Goal: Task Accomplishment & Management: Manage account settings

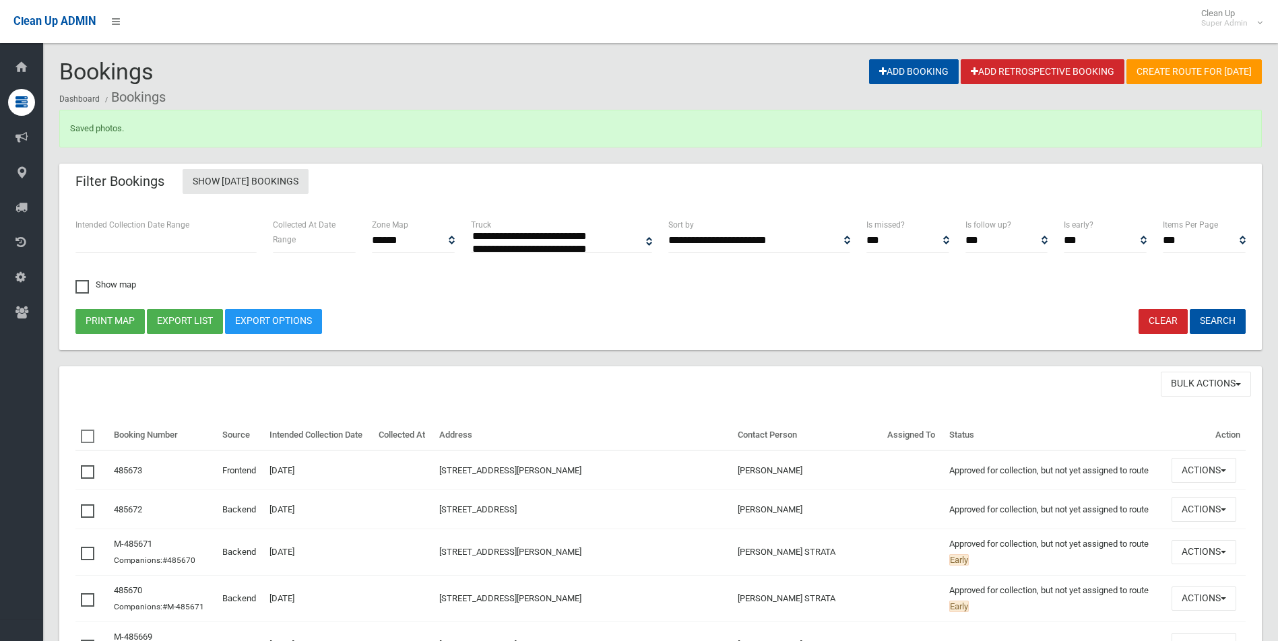
select select
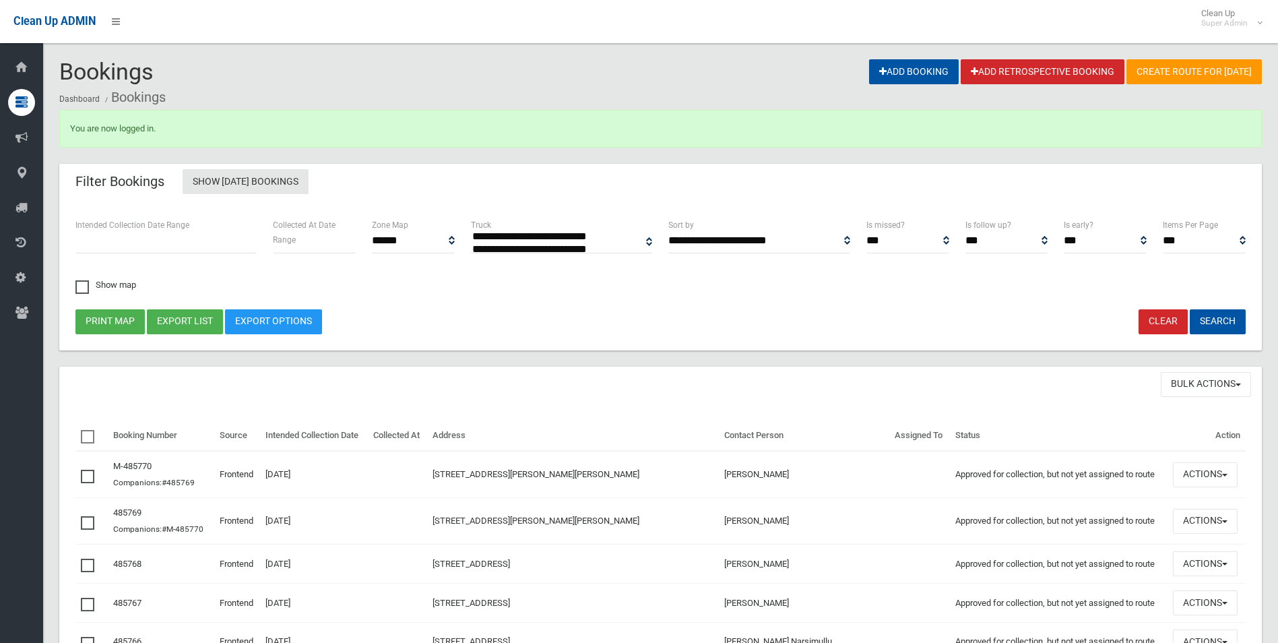
select select
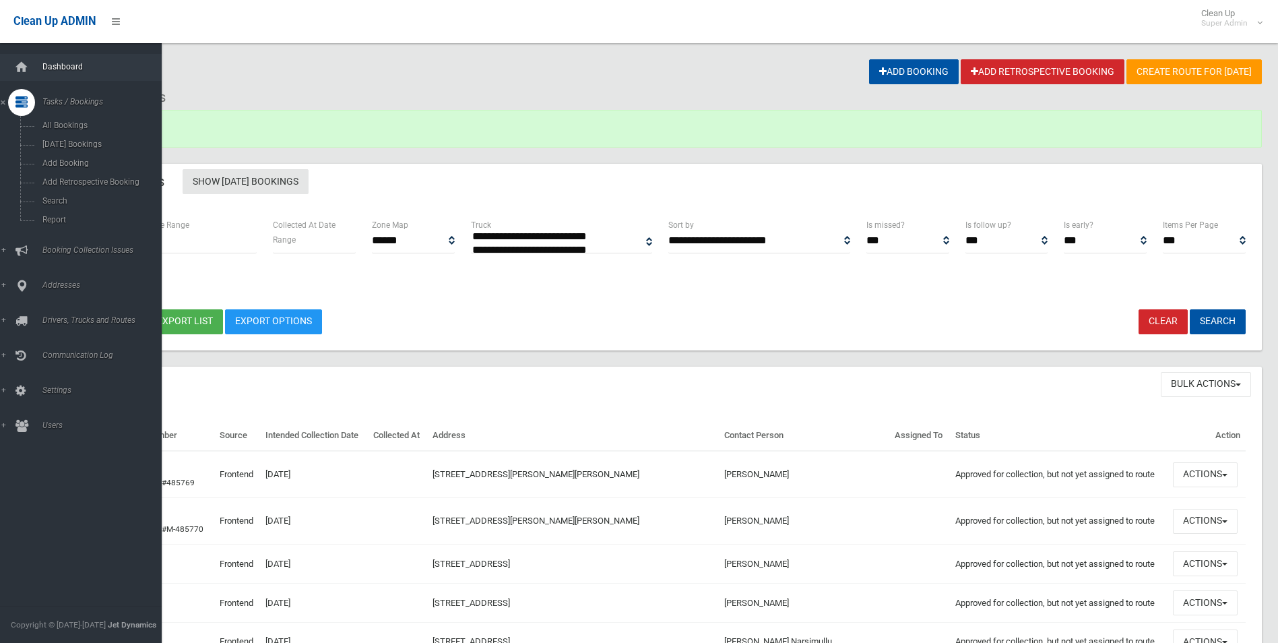
click at [63, 68] on span "Dashboard" at bounding box center [104, 66] width 133 height 9
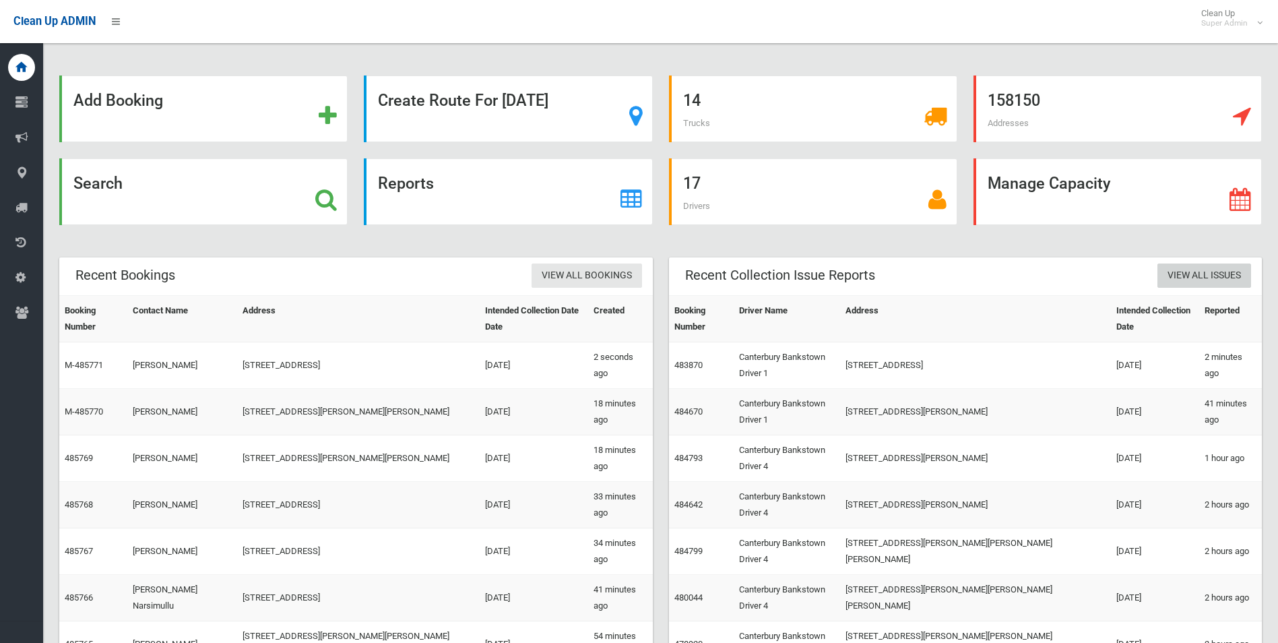
click at [1192, 274] on link "View All Issues" at bounding box center [1204, 275] width 94 height 25
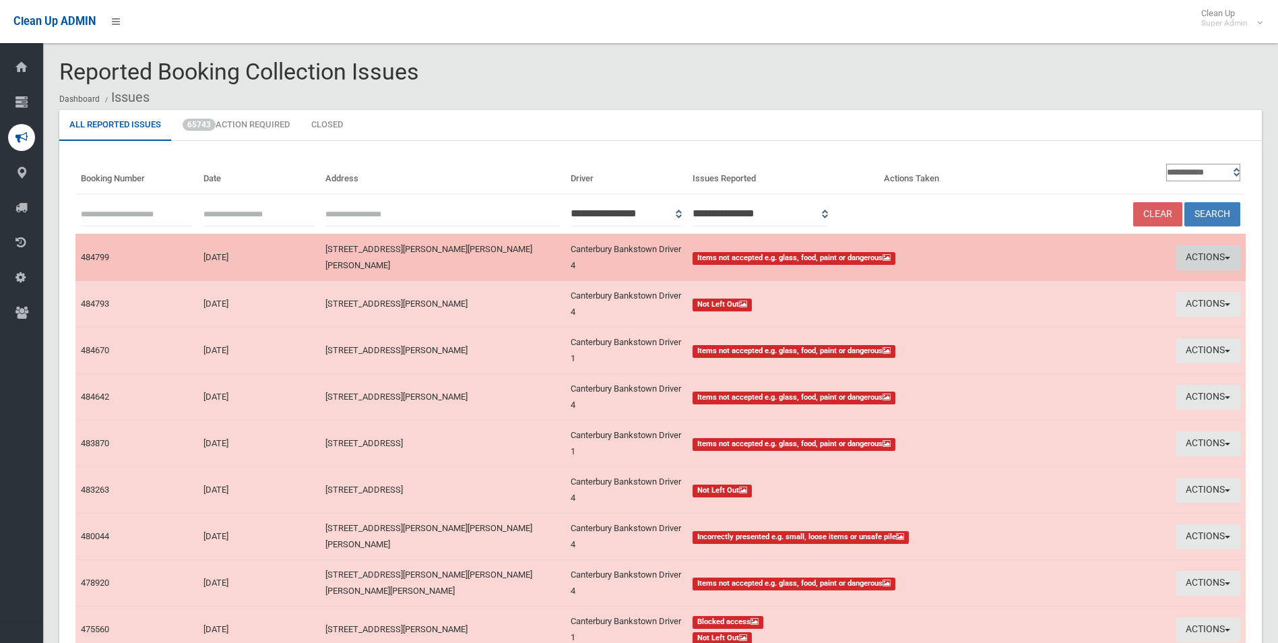
click at [1195, 259] on button "Actions" at bounding box center [1208, 257] width 65 height 25
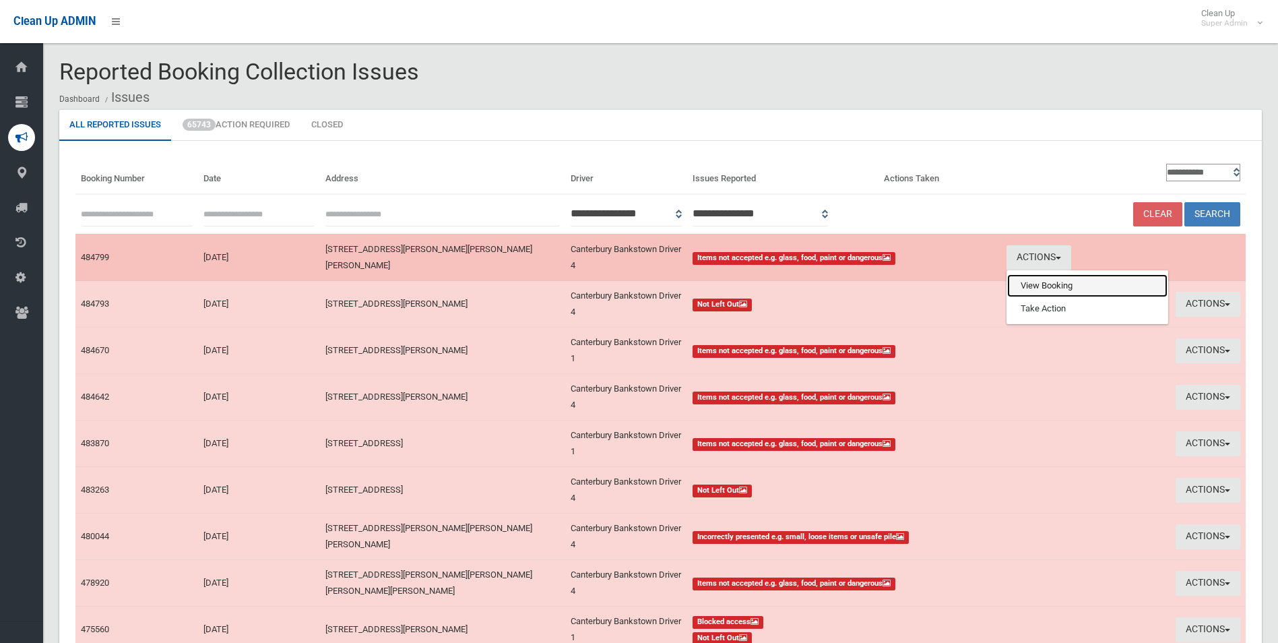
click at [1029, 286] on link "View Booking" at bounding box center [1087, 285] width 160 height 23
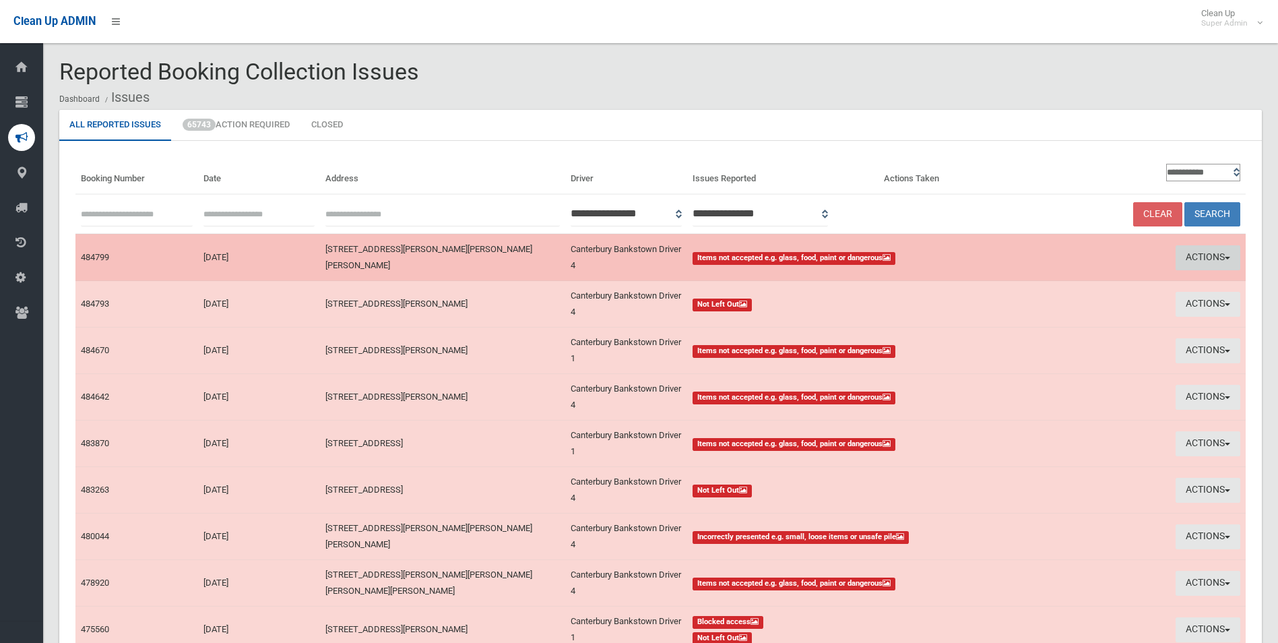
click at [1193, 254] on button "Actions" at bounding box center [1208, 257] width 65 height 25
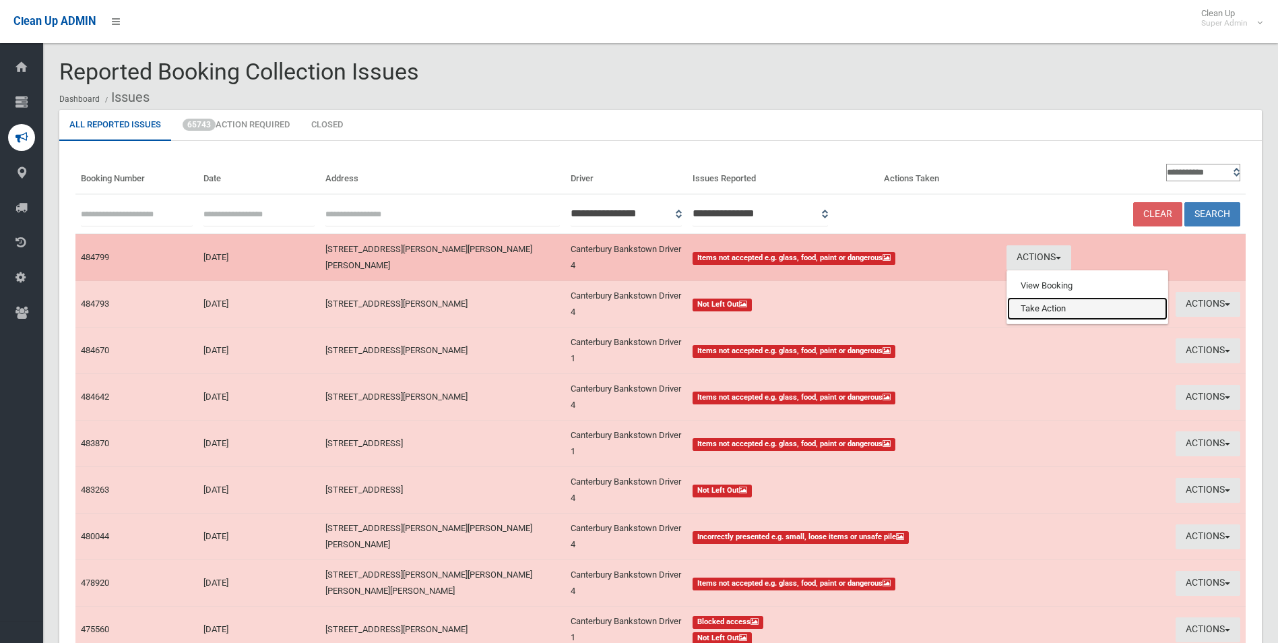
click at [1043, 308] on link "Take Action" at bounding box center [1087, 308] width 160 height 23
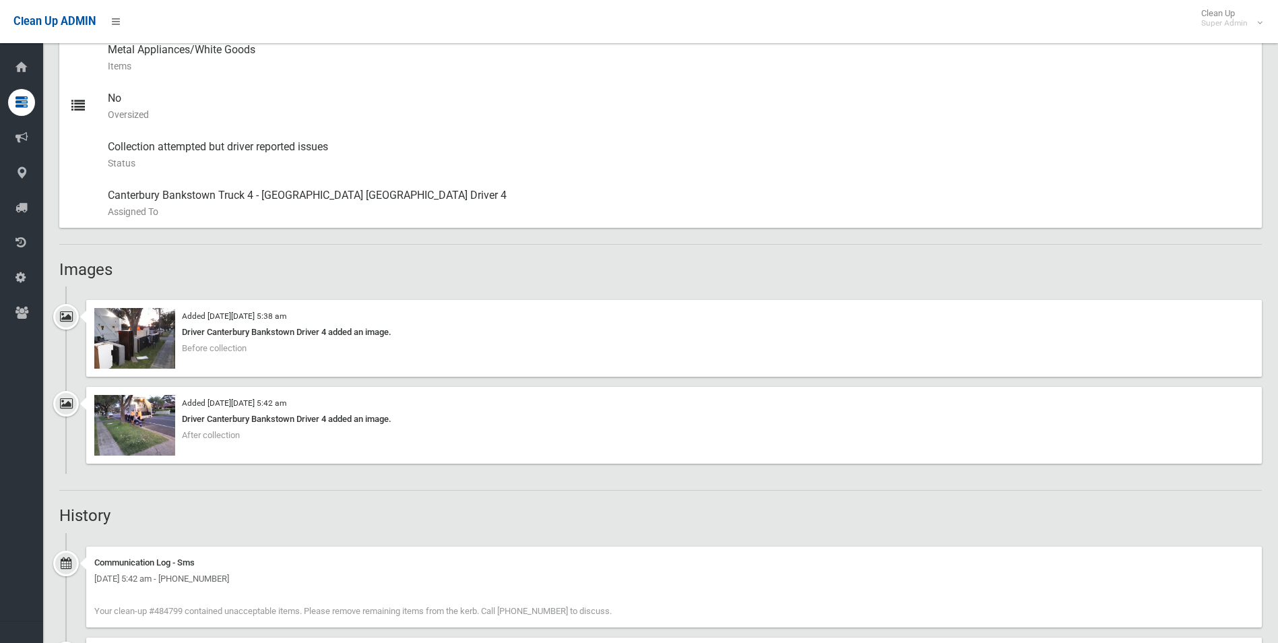
scroll to position [674, 0]
click at [166, 350] on img at bounding box center [134, 337] width 81 height 61
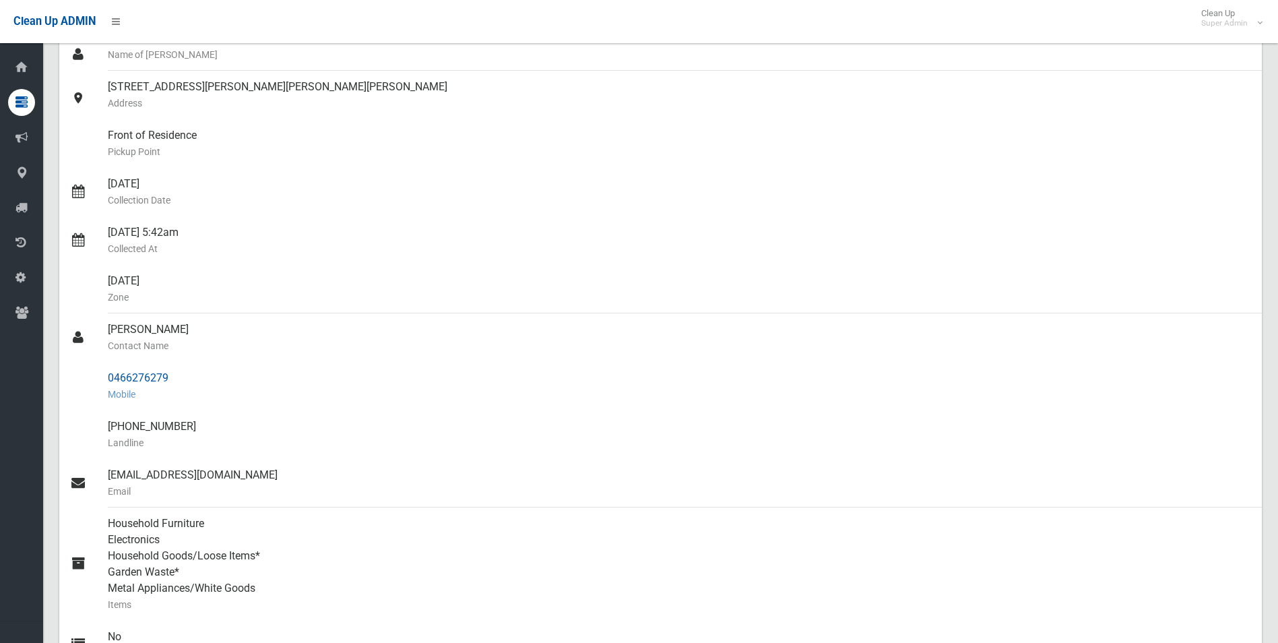
scroll to position [67, 0]
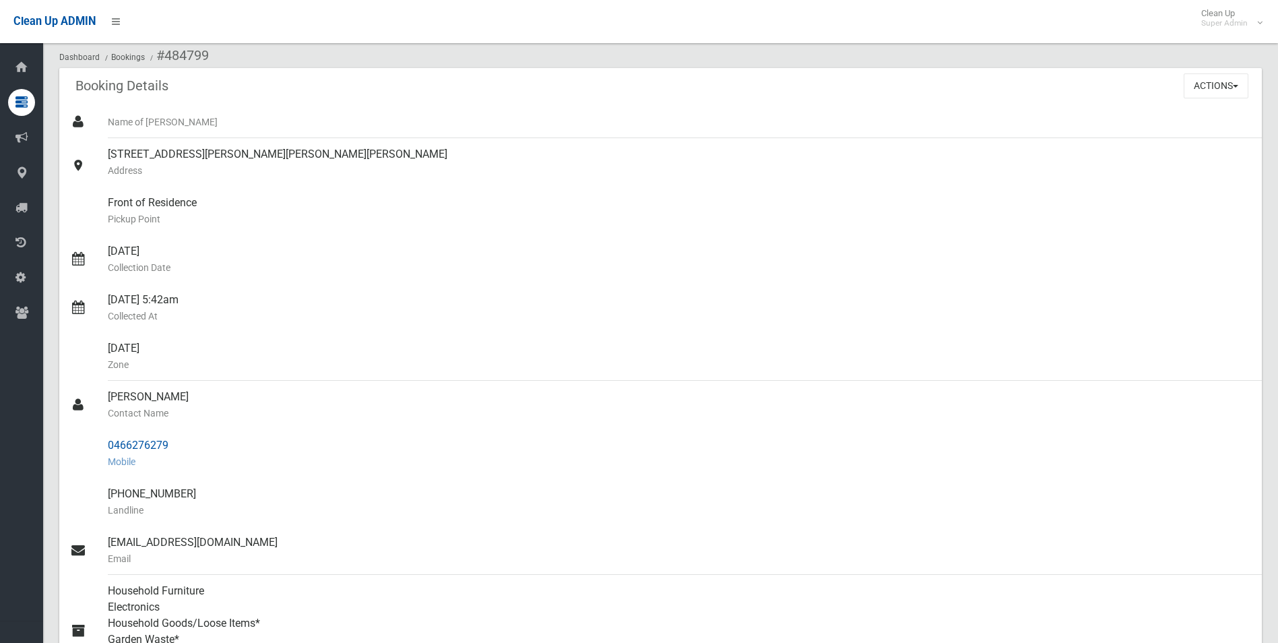
drag, startPoint x: 109, startPoint y: 443, endPoint x: 170, endPoint y: 441, distance: 60.7
click at [170, 441] on div "0466276279 Mobile" at bounding box center [679, 453] width 1143 height 49
drag, startPoint x: 170, startPoint y: 441, endPoint x: 143, endPoint y: 442, distance: 27.0
copy div "0466276279"
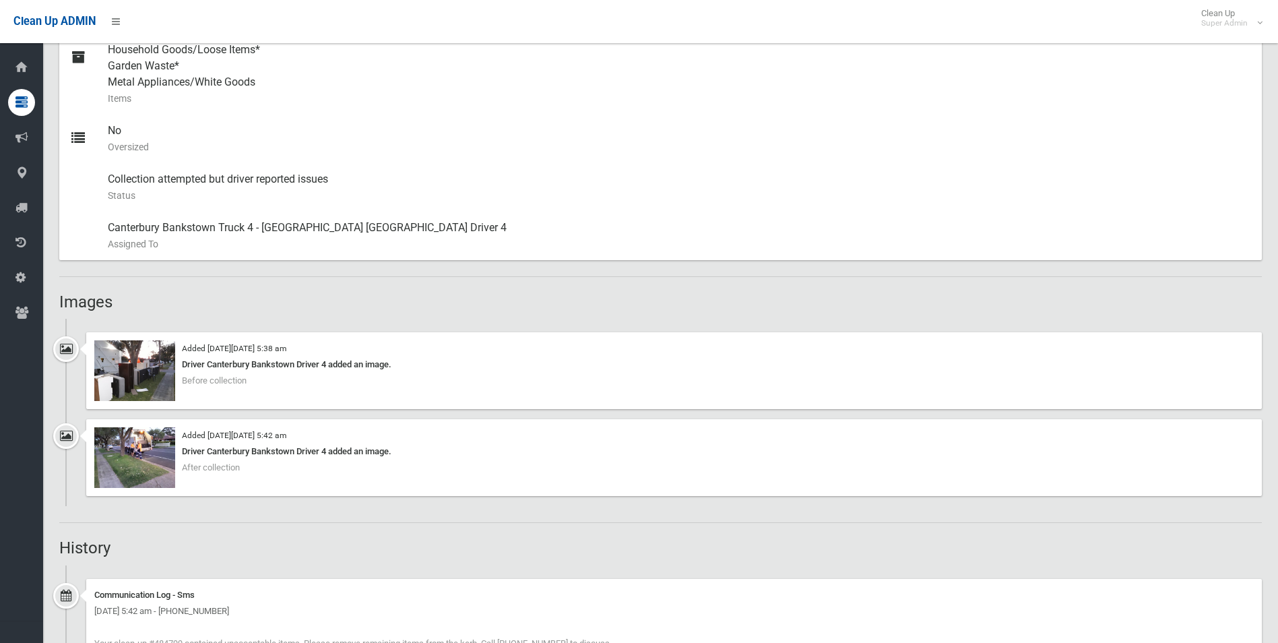
scroll to position [674, 0]
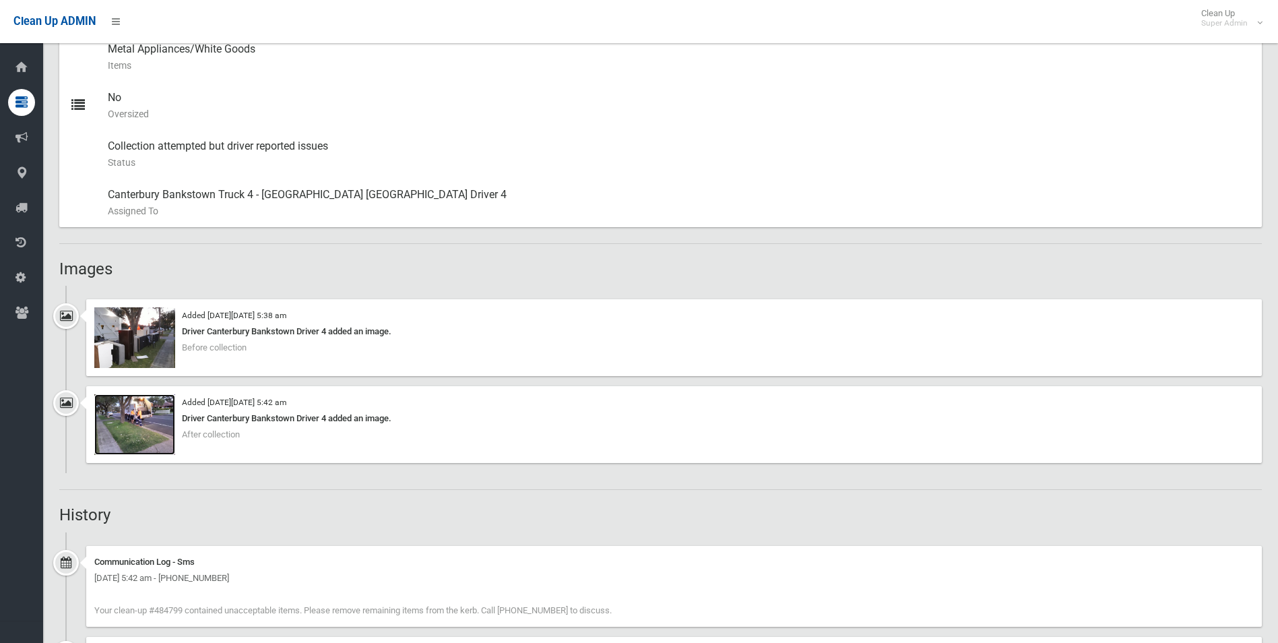
click at [155, 435] on img at bounding box center [134, 424] width 81 height 61
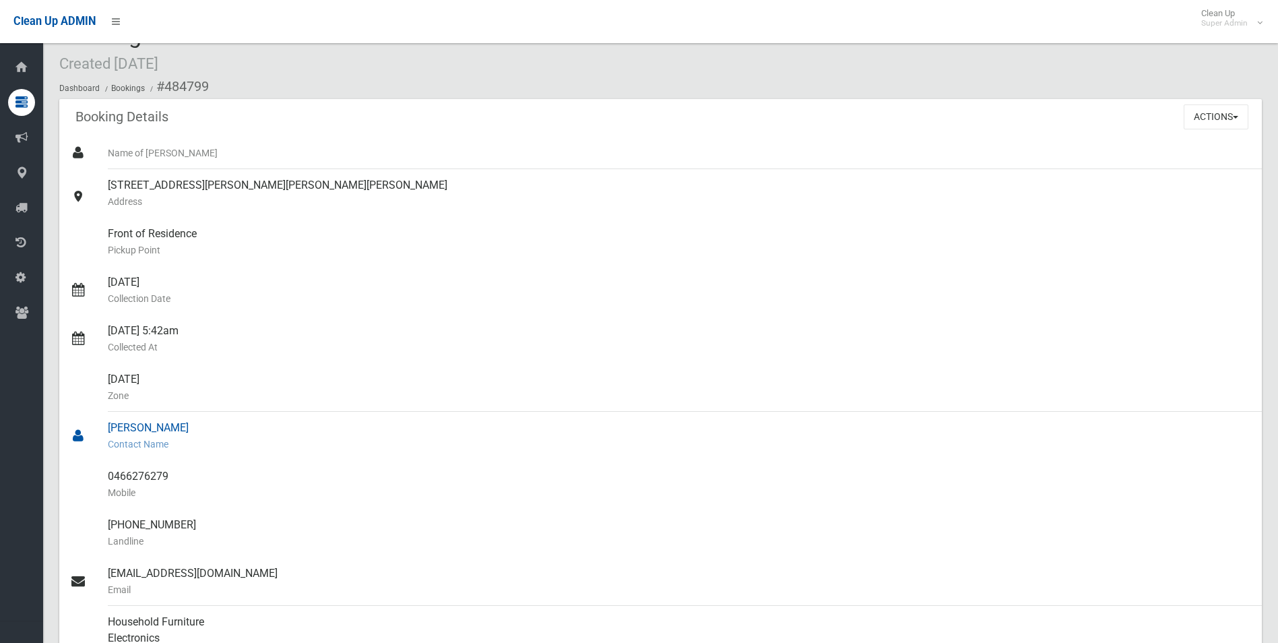
scroll to position [0, 0]
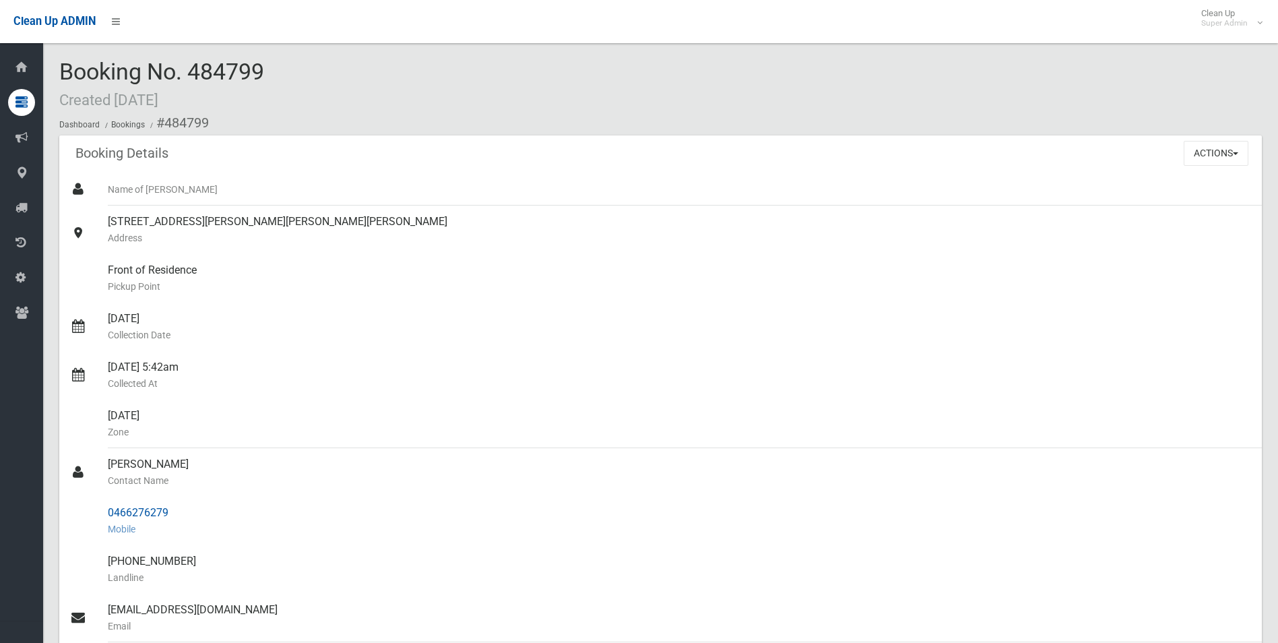
copy div "0466276279"
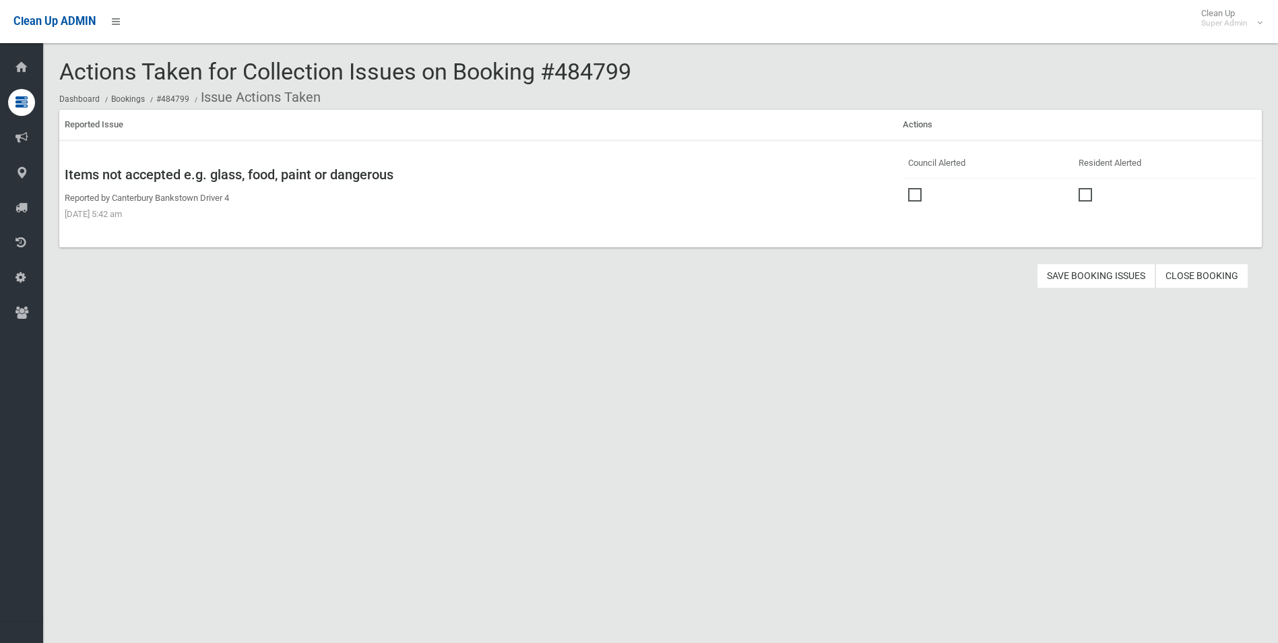
click at [912, 188] on span at bounding box center [918, 188] width 20 height 0
click at [1104, 280] on button "Save Booking Issues" at bounding box center [1096, 275] width 119 height 25
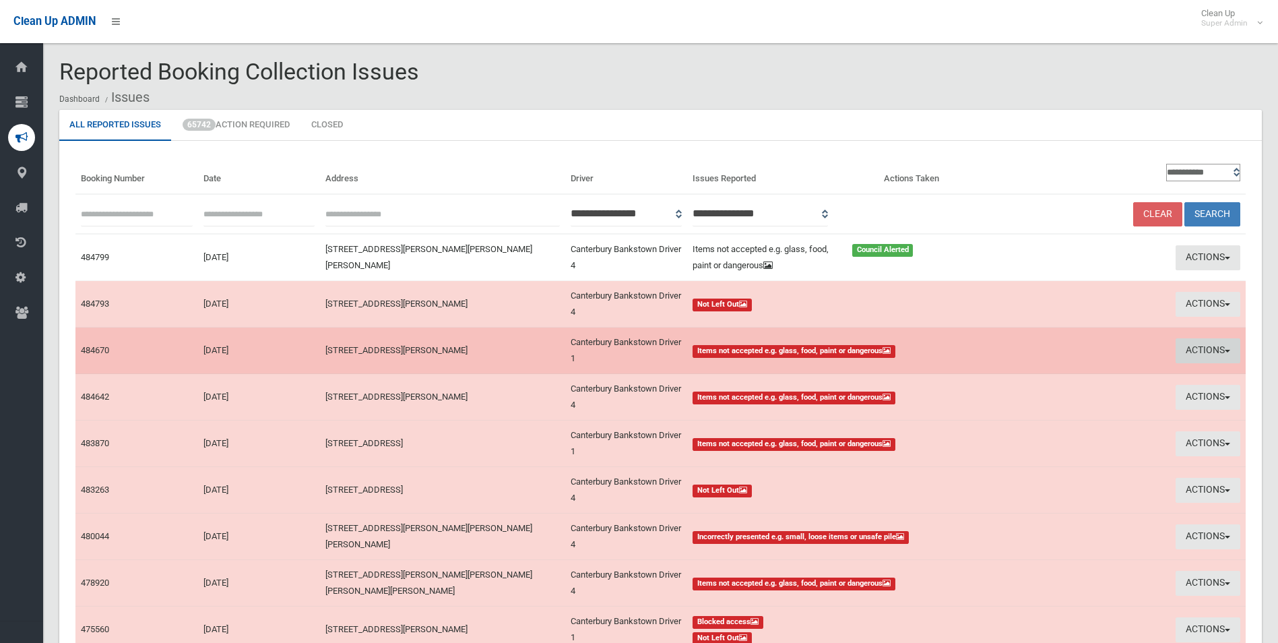
click at [1190, 346] on button "Actions" at bounding box center [1208, 350] width 65 height 25
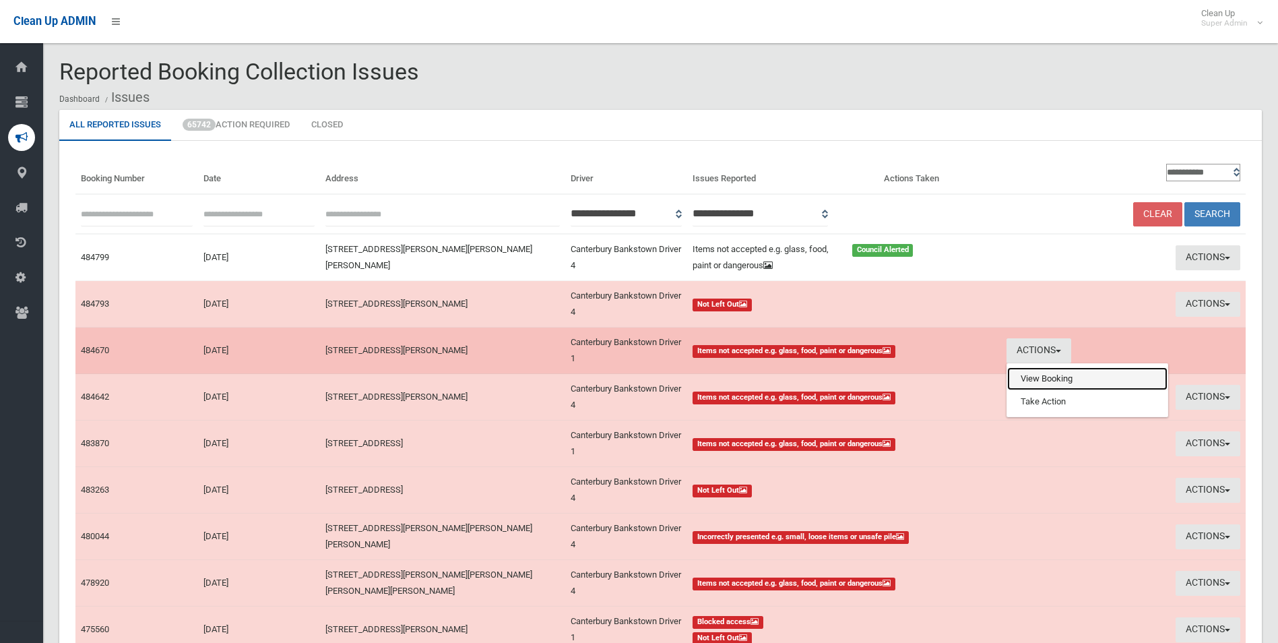
click at [1033, 379] on link "View Booking" at bounding box center [1087, 378] width 160 height 23
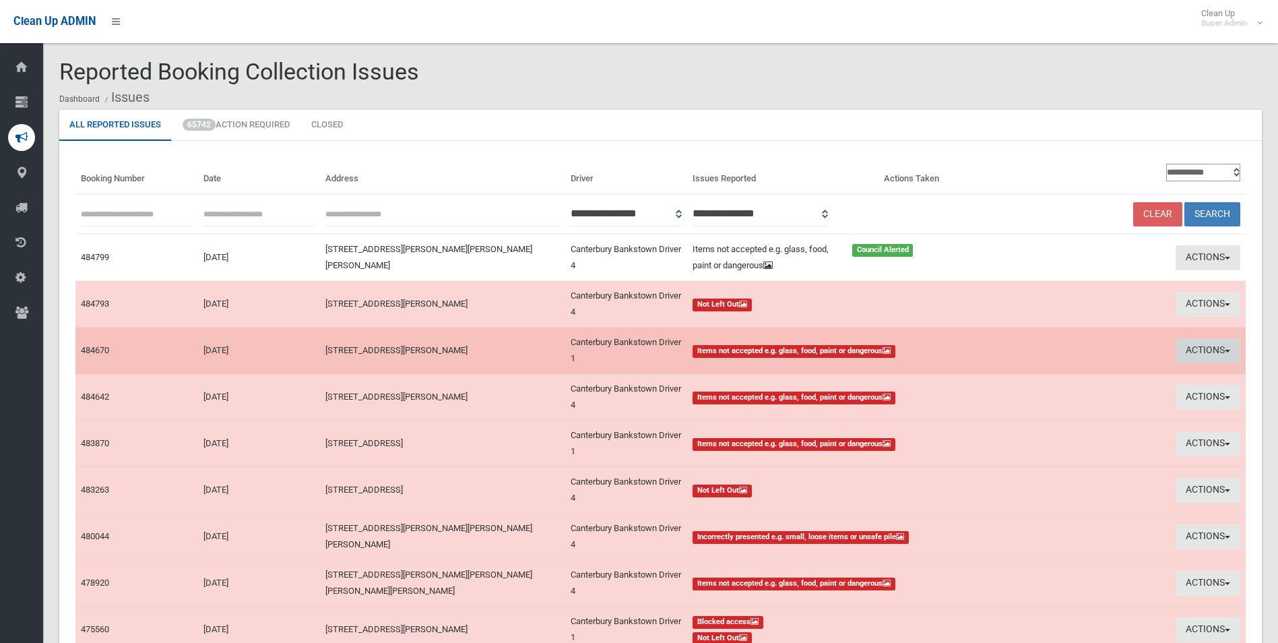
click at [1204, 350] on button "Actions" at bounding box center [1208, 350] width 65 height 25
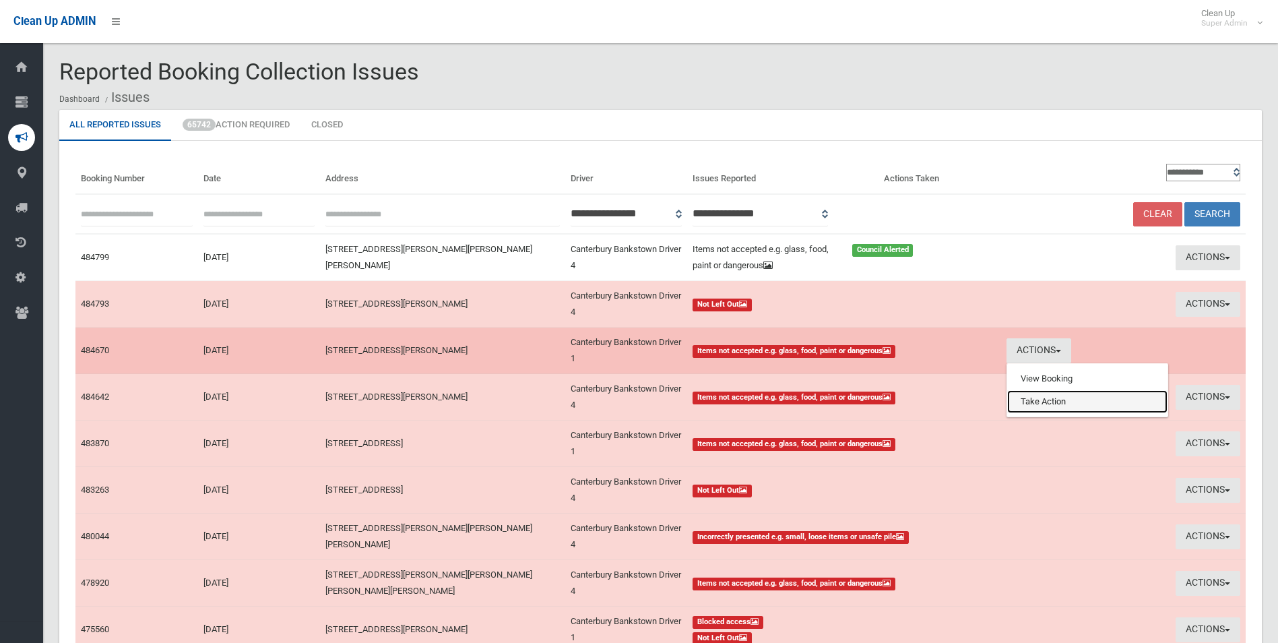
click at [1037, 398] on link "Take Action" at bounding box center [1087, 401] width 160 height 23
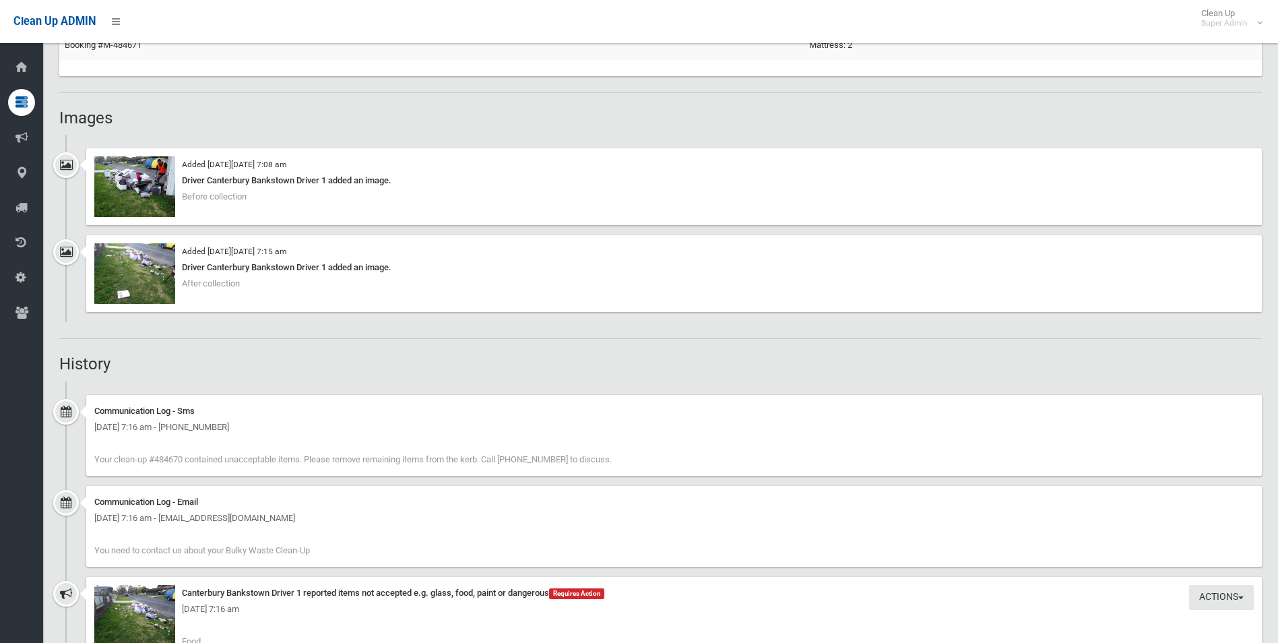
scroll to position [876, 0]
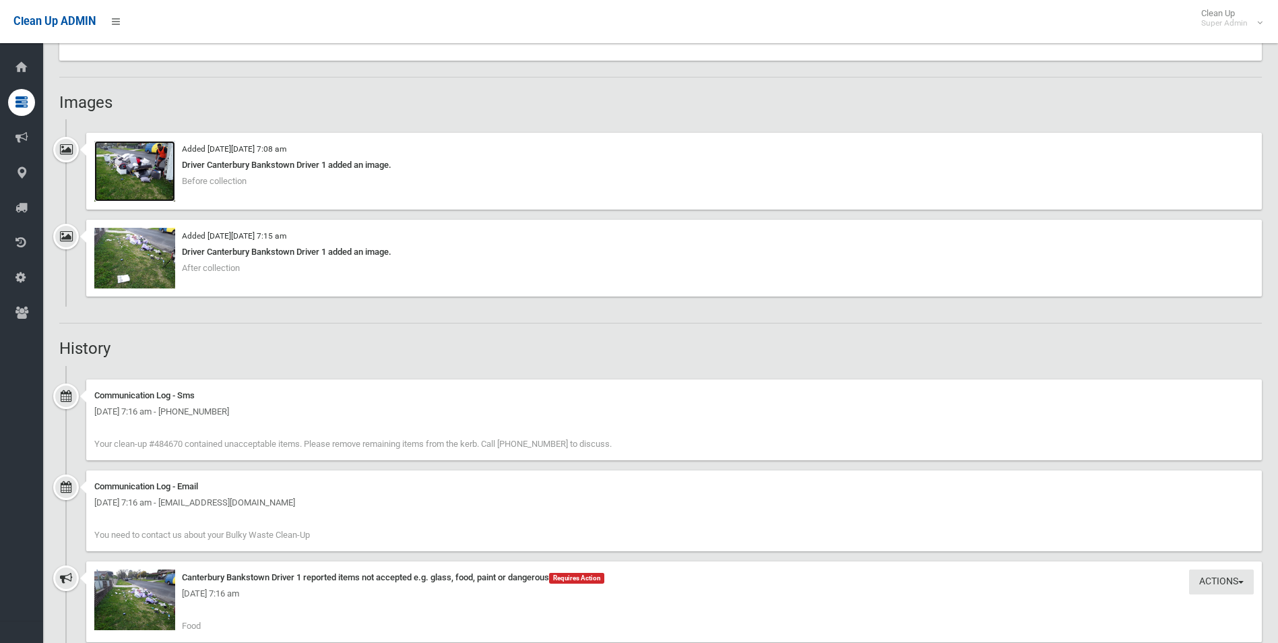
click at [141, 173] on img at bounding box center [134, 171] width 81 height 61
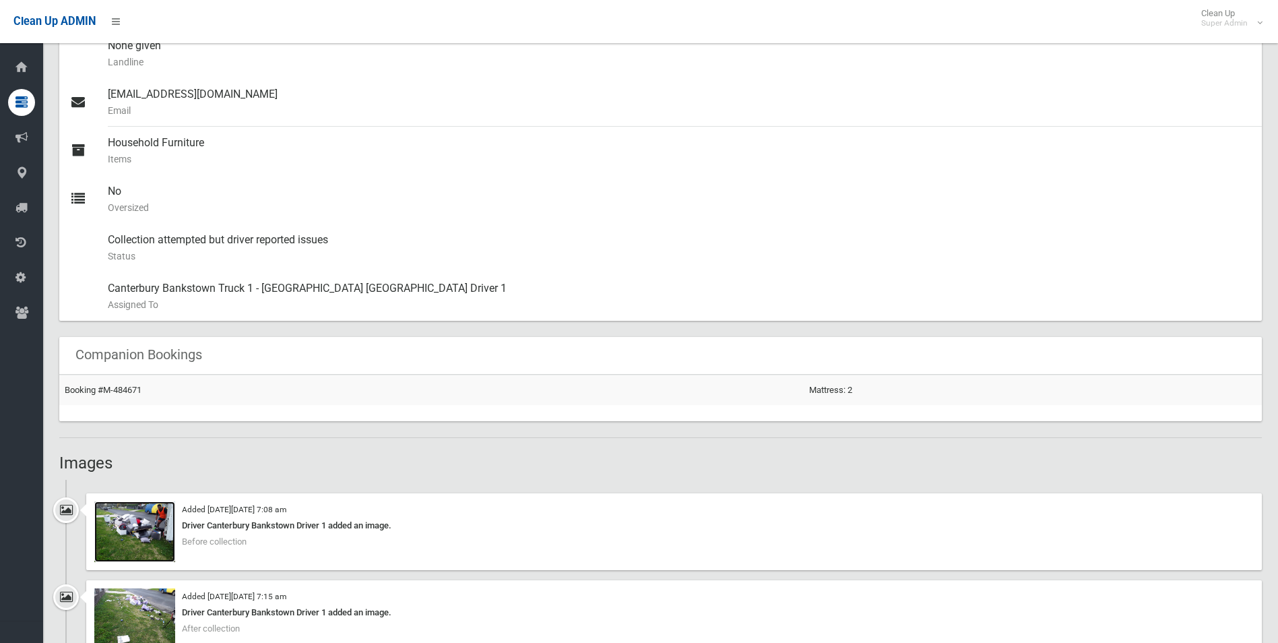
scroll to position [269, 0]
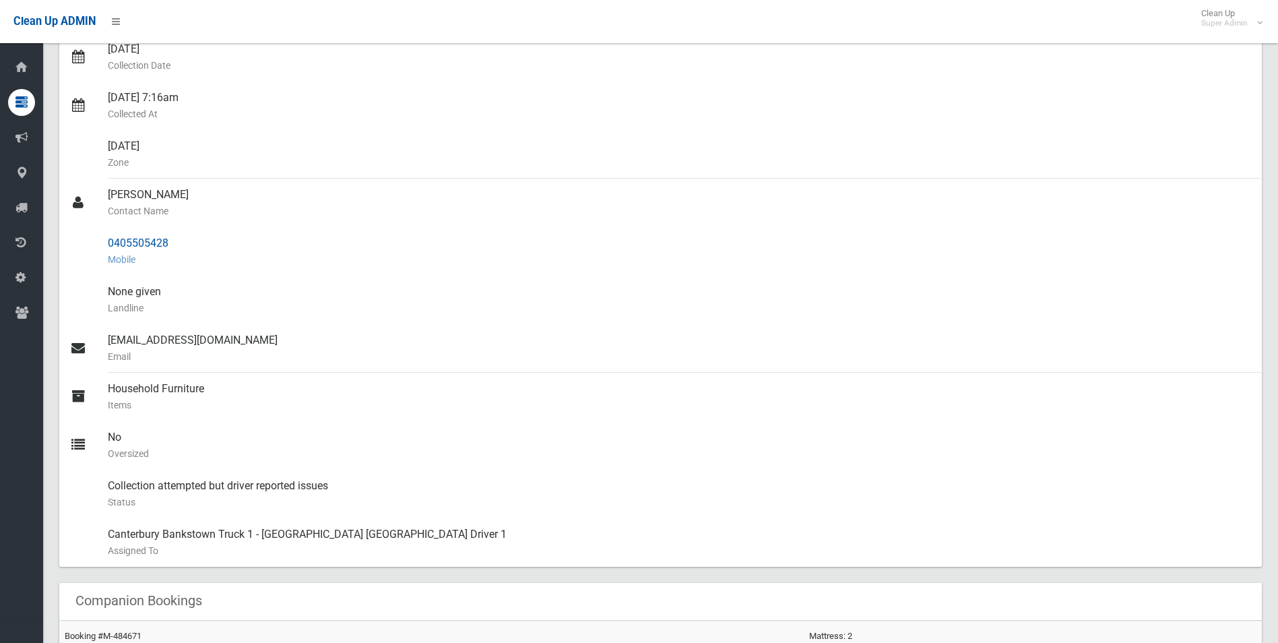
drag, startPoint x: 109, startPoint y: 239, endPoint x: 172, endPoint y: 239, distance: 62.7
click at [172, 239] on div "0405505428 Mobile" at bounding box center [679, 251] width 1143 height 49
drag, startPoint x: 172, startPoint y: 239, endPoint x: 152, endPoint y: 240, distance: 19.5
copy div "0405505428"
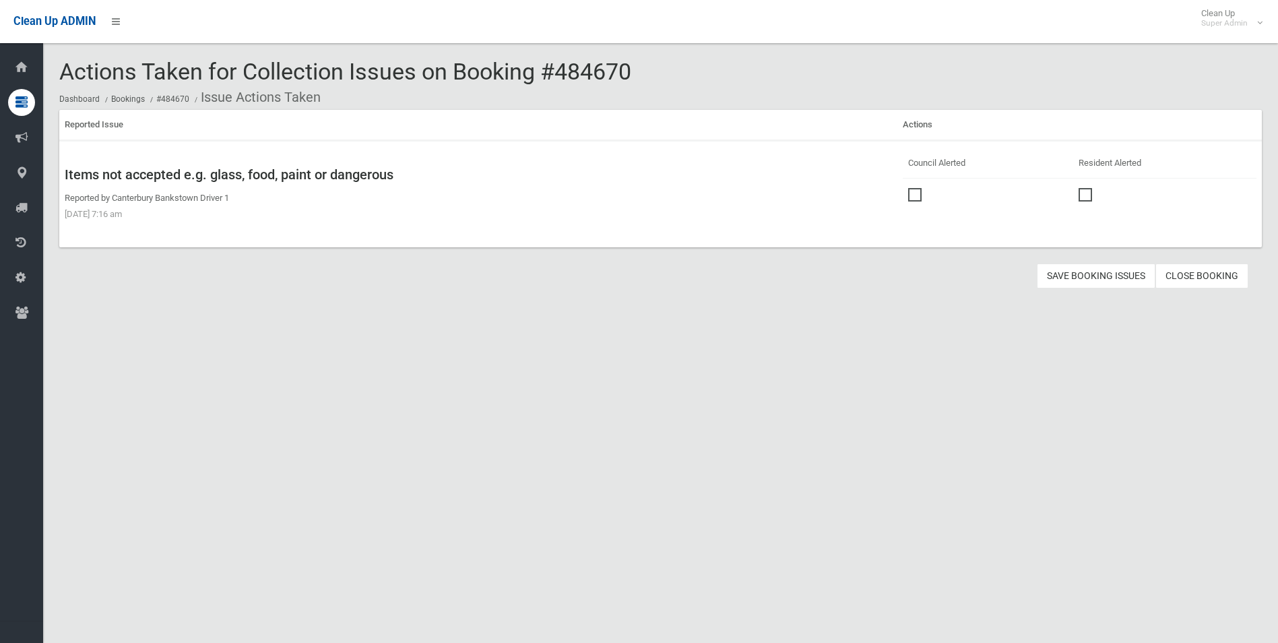
click at [912, 188] on span at bounding box center [918, 188] width 20 height 0
click at [1095, 278] on button "Save Booking Issues" at bounding box center [1096, 275] width 119 height 25
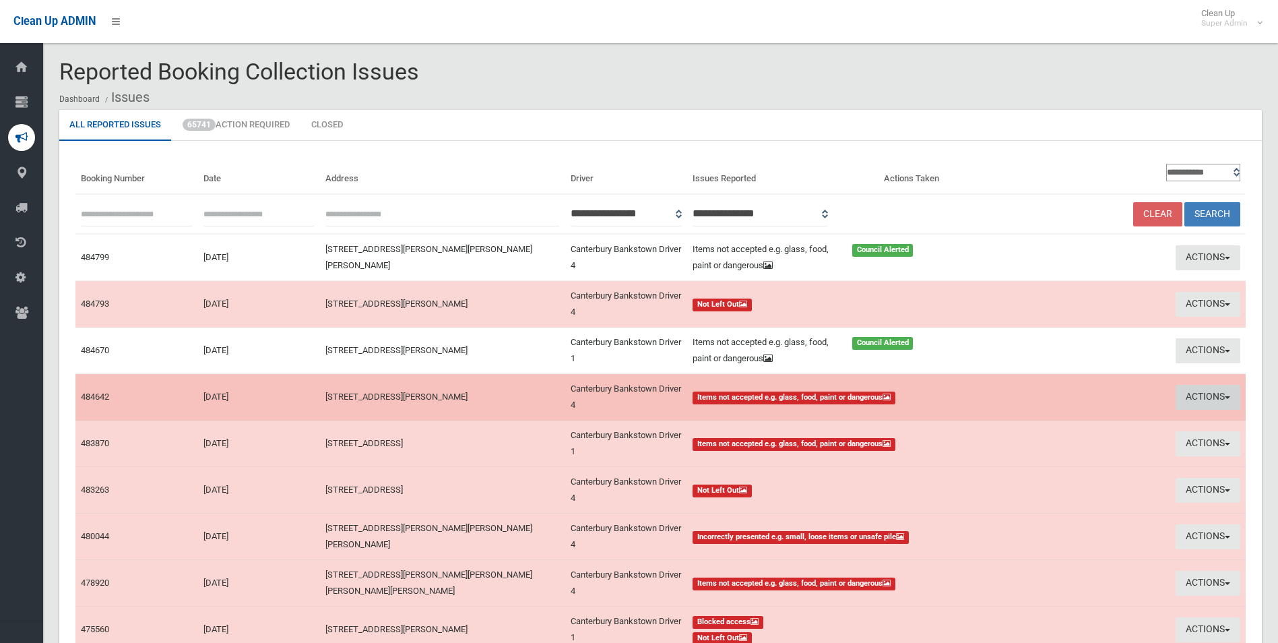
click at [1207, 394] on button "Actions" at bounding box center [1208, 397] width 65 height 25
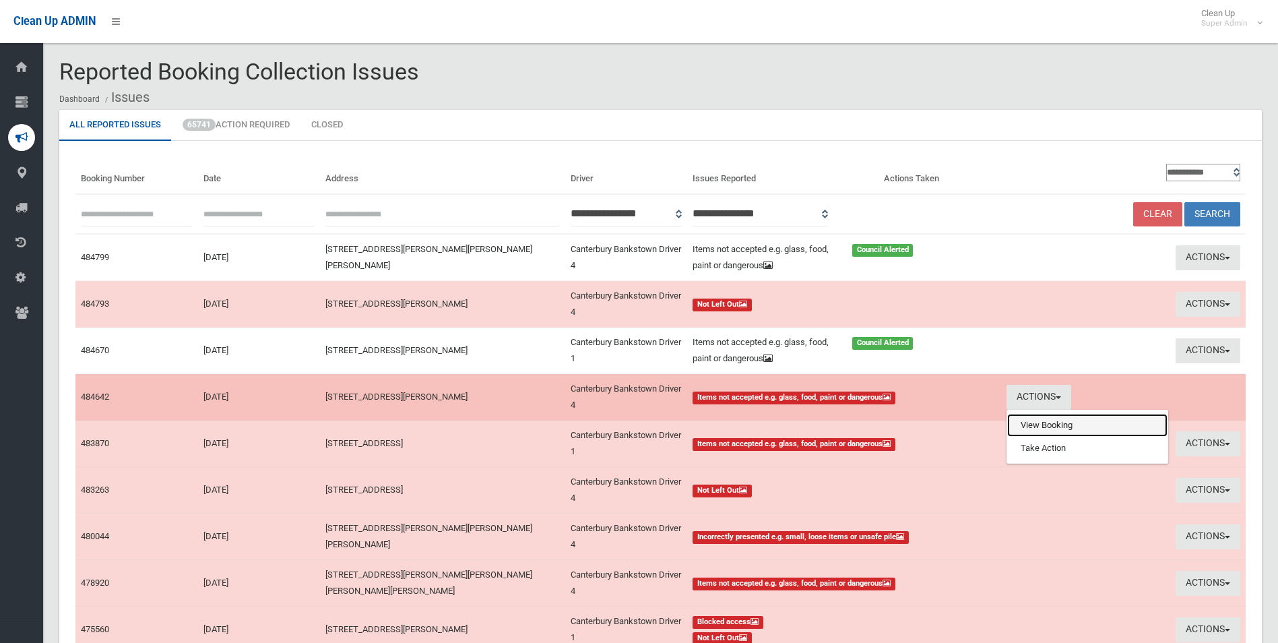
click at [1037, 428] on link "View Booking" at bounding box center [1087, 425] width 160 height 23
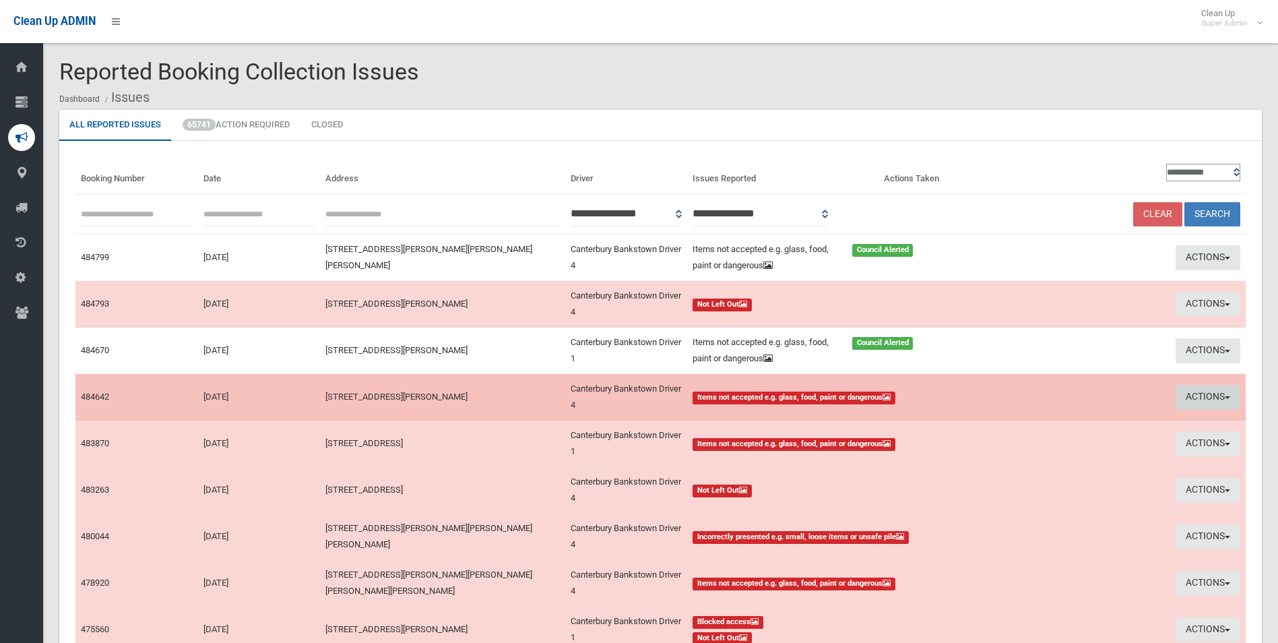
click at [1197, 395] on button "Actions" at bounding box center [1208, 397] width 65 height 25
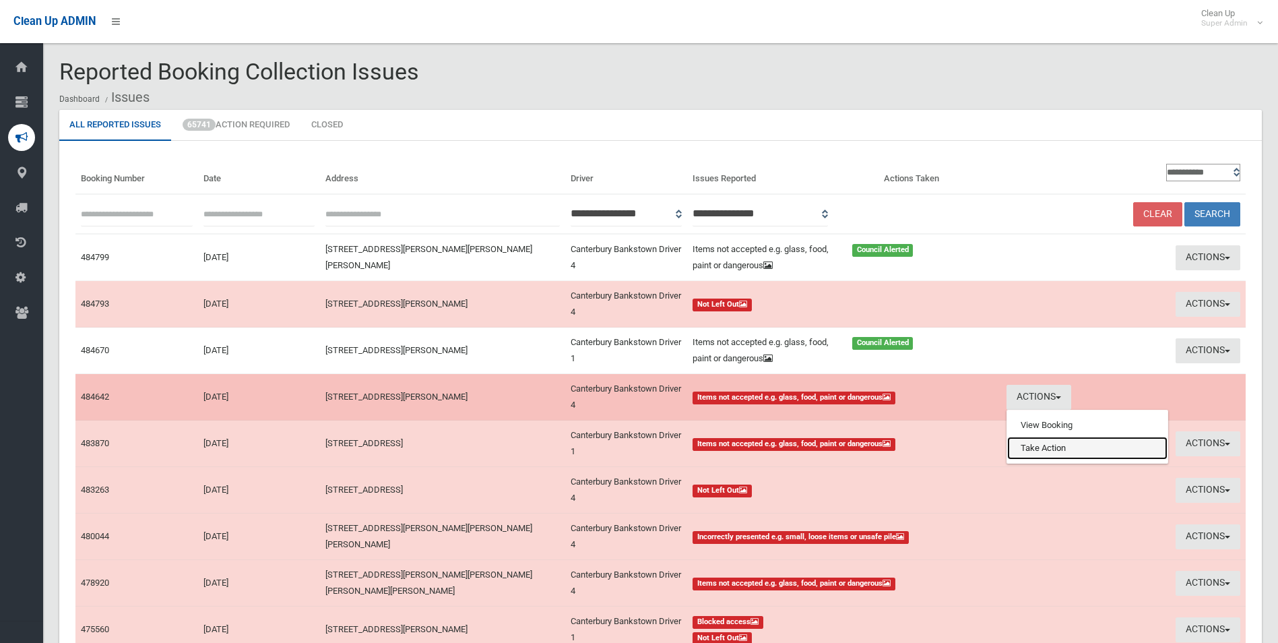
click at [1021, 447] on link "Take Action" at bounding box center [1087, 448] width 160 height 23
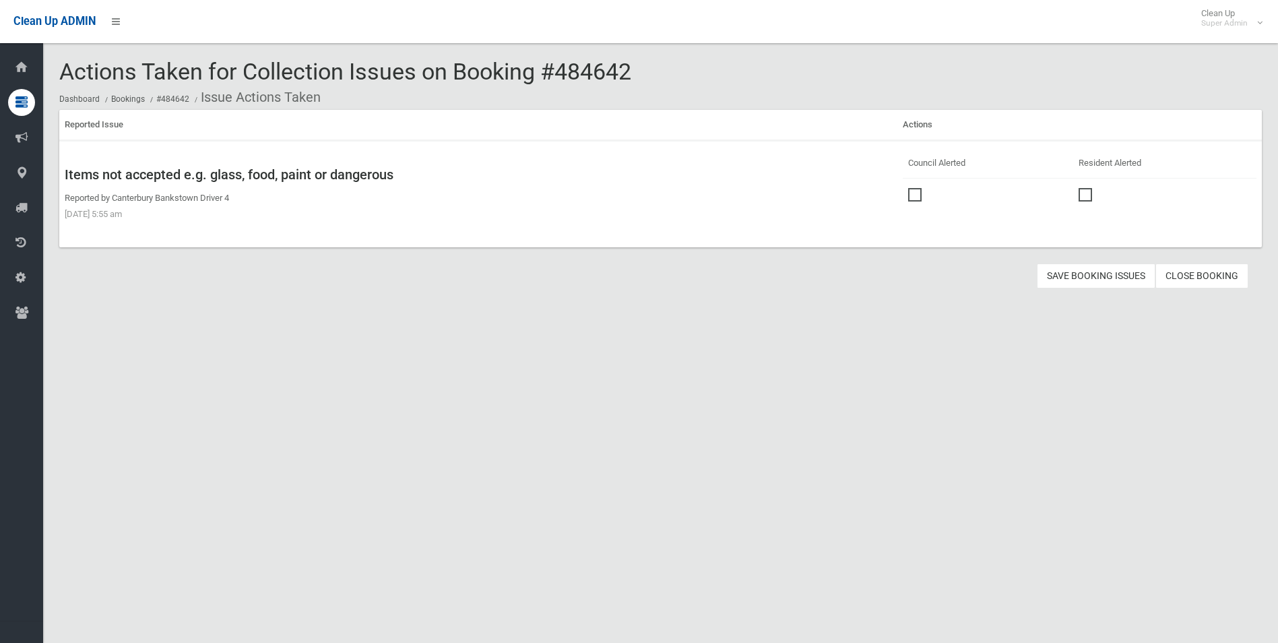
click at [914, 188] on span at bounding box center [918, 188] width 20 height 0
click at [1072, 274] on button "Save Booking Issues" at bounding box center [1096, 275] width 119 height 25
